Goal: Transaction & Acquisition: Purchase product/service

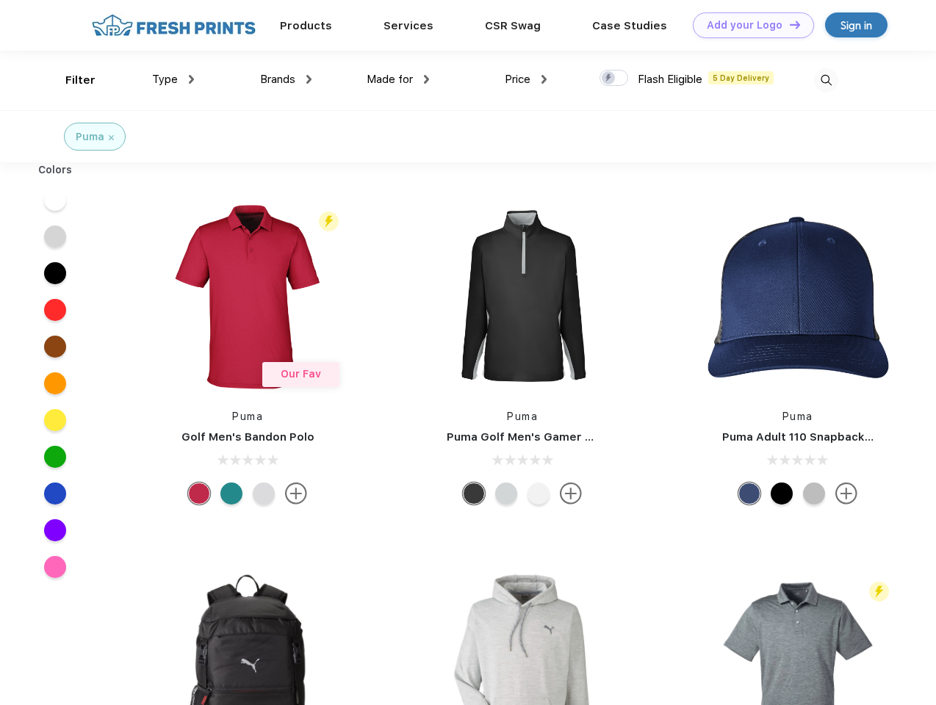
click at [748, 25] on link "Add your Logo Design Tool" at bounding box center [753, 25] width 121 height 26
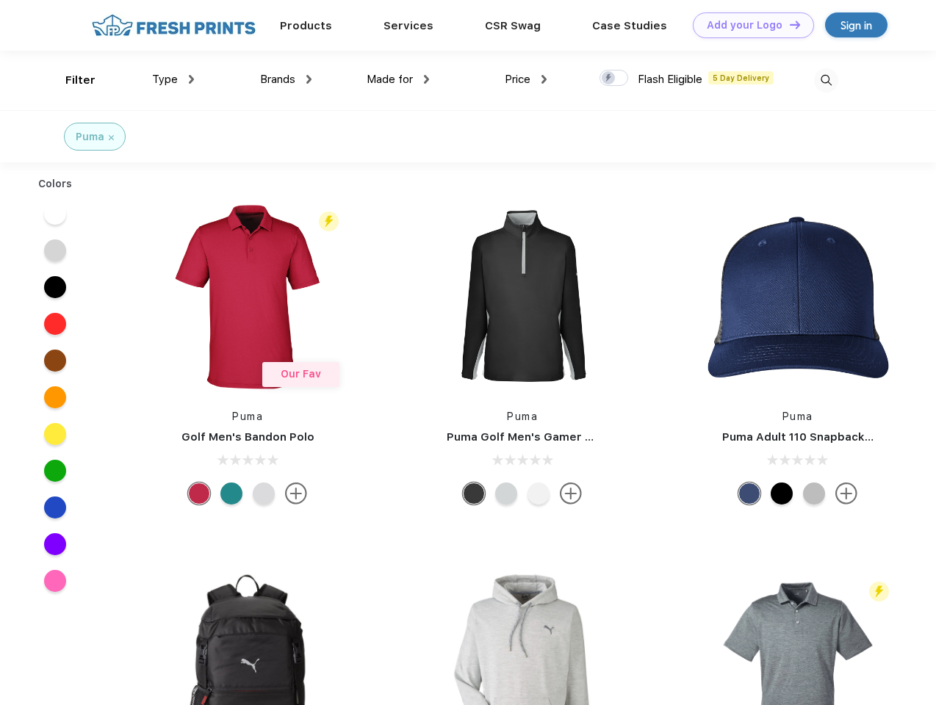
click at [0, 0] on div "Design Tool" at bounding box center [0, 0] width 0 height 0
click at [788, 24] on link "Add your Logo Design Tool" at bounding box center [753, 25] width 121 height 26
click at [71, 80] on div "Filter" at bounding box center [80, 80] width 30 height 17
click at [173, 79] on span "Type" at bounding box center [165, 79] width 26 height 13
click at [286, 79] on span "Brands" at bounding box center [277, 79] width 35 height 13
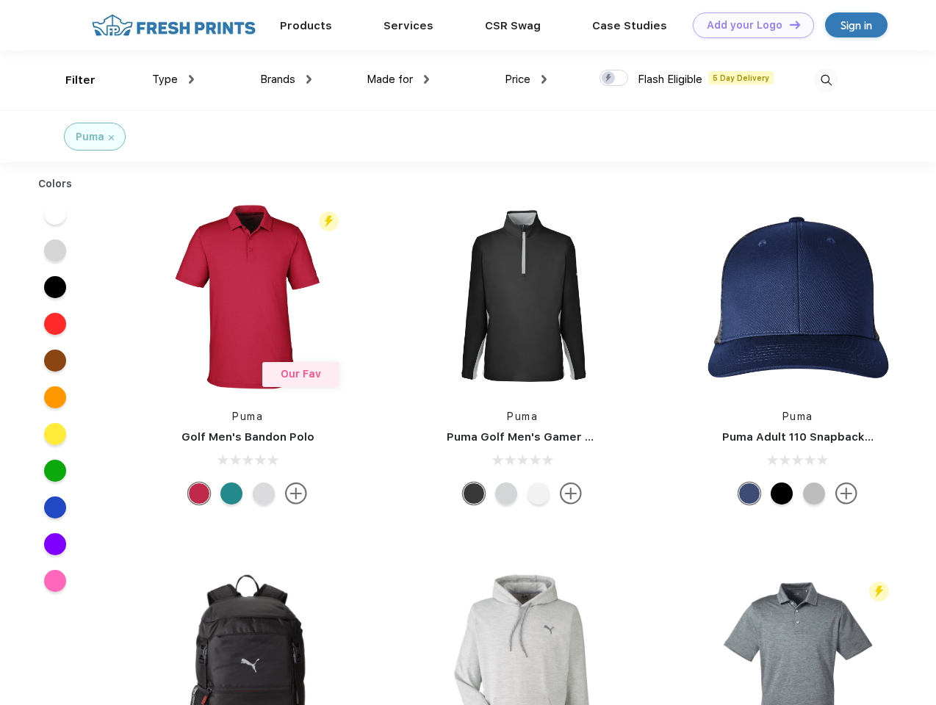
click at [398, 79] on span "Made for" at bounding box center [390, 79] width 46 height 13
click at [526, 79] on span "Price" at bounding box center [518, 79] width 26 height 13
click at [614, 79] on div at bounding box center [613, 78] width 29 height 16
click at [609, 79] on input "checkbox" at bounding box center [604, 74] width 10 height 10
click at [826, 80] on img at bounding box center [826, 80] width 24 height 24
